Goal: Transaction & Acquisition: Download file/media

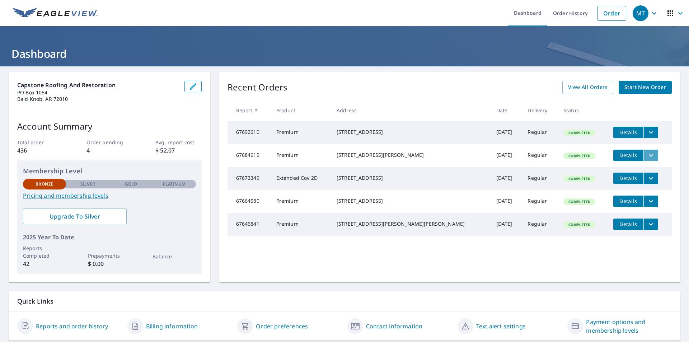
click at [644, 157] on button "filesDropdownBtn-67684619" at bounding box center [651, 155] width 15 height 11
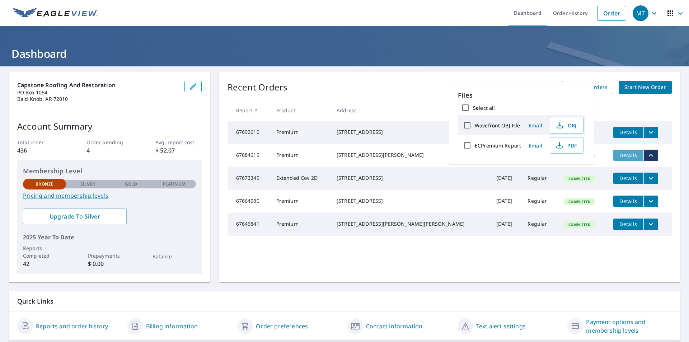
click at [624, 159] on button "Details" at bounding box center [629, 155] width 30 height 11
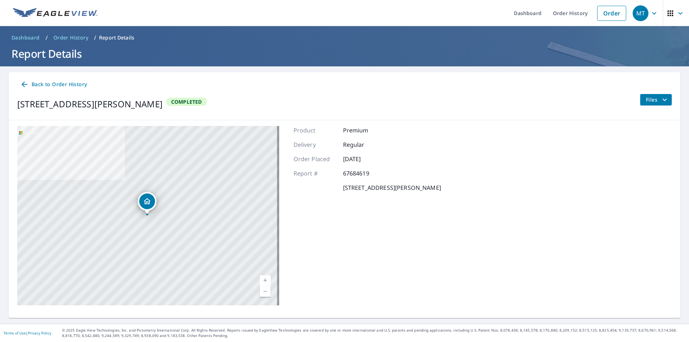
click at [32, 84] on span "Back to Order History" at bounding box center [53, 84] width 67 height 9
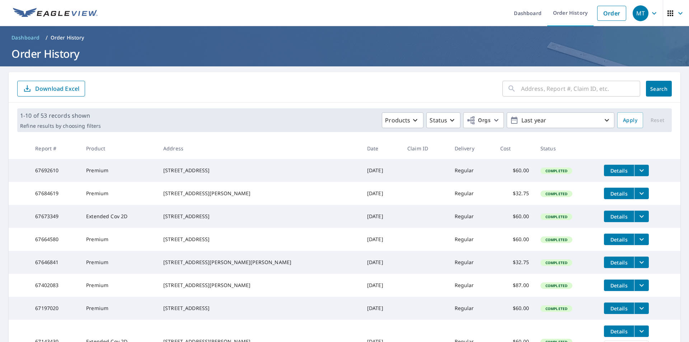
click at [609, 195] on span "Details" at bounding box center [620, 193] width 22 height 7
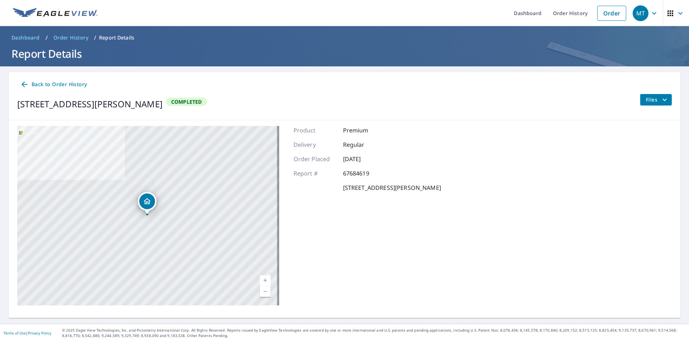
click at [23, 89] on link "Back to Order History" at bounding box center [53, 84] width 73 height 13
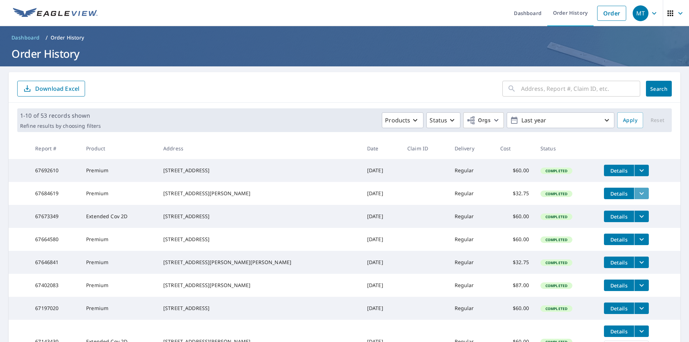
click at [638, 194] on icon "filesDropdownBtn-67684619" at bounding box center [642, 193] width 9 height 9
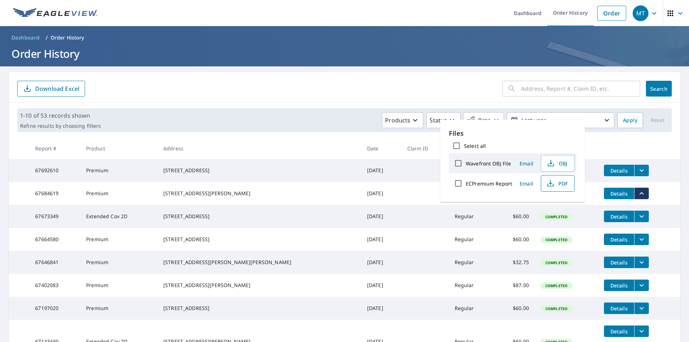
click at [558, 185] on span "PDF" at bounding box center [557, 183] width 23 height 9
